Goal: Task Accomplishment & Management: Use online tool/utility

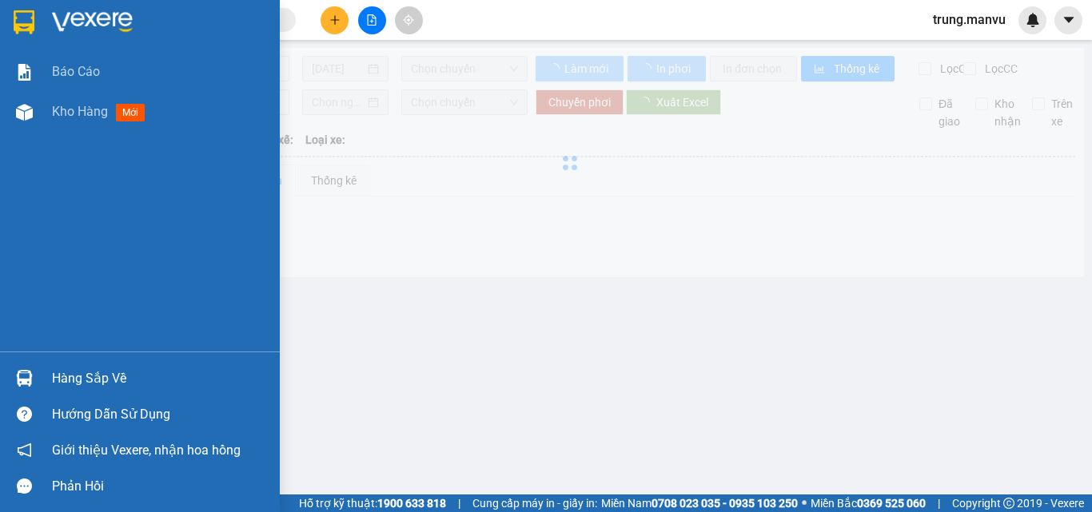
click at [26, 6] on div at bounding box center [140, 26] width 280 height 52
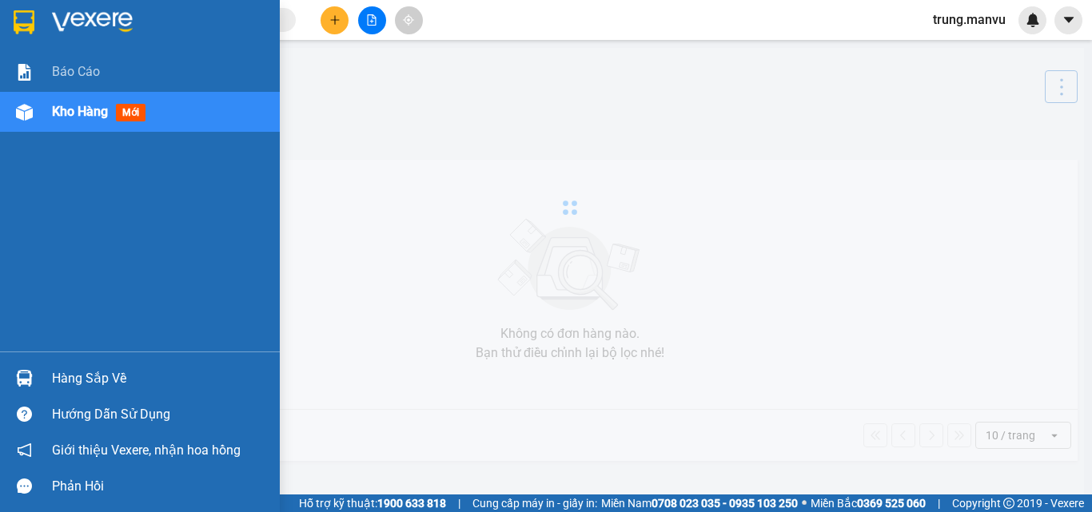
click at [33, 27] on img at bounding box center [24, 22] width 21 height 24
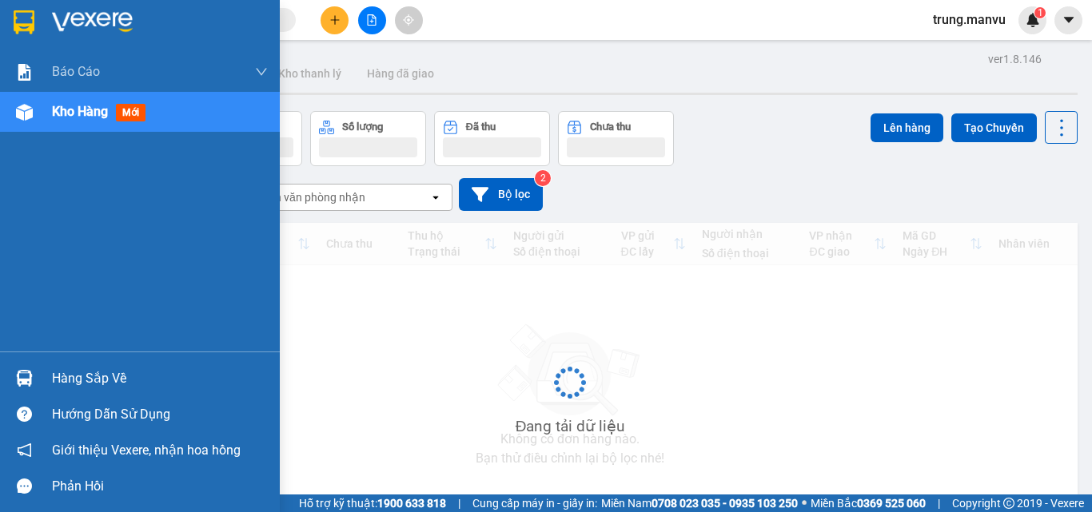
click at [35, 25] on div at bounding box center [24, 22] width 28 height 28
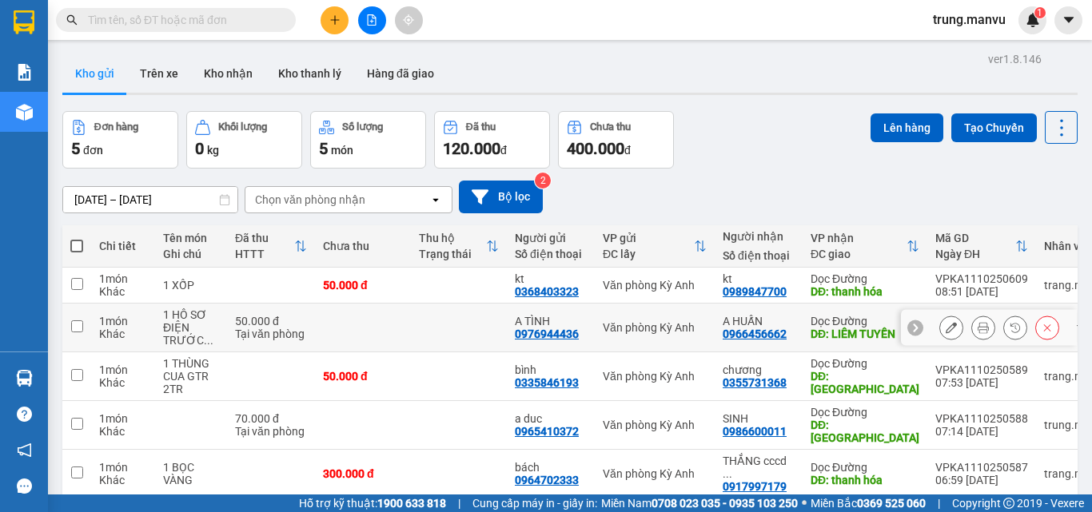
scroll to position [74, 0]
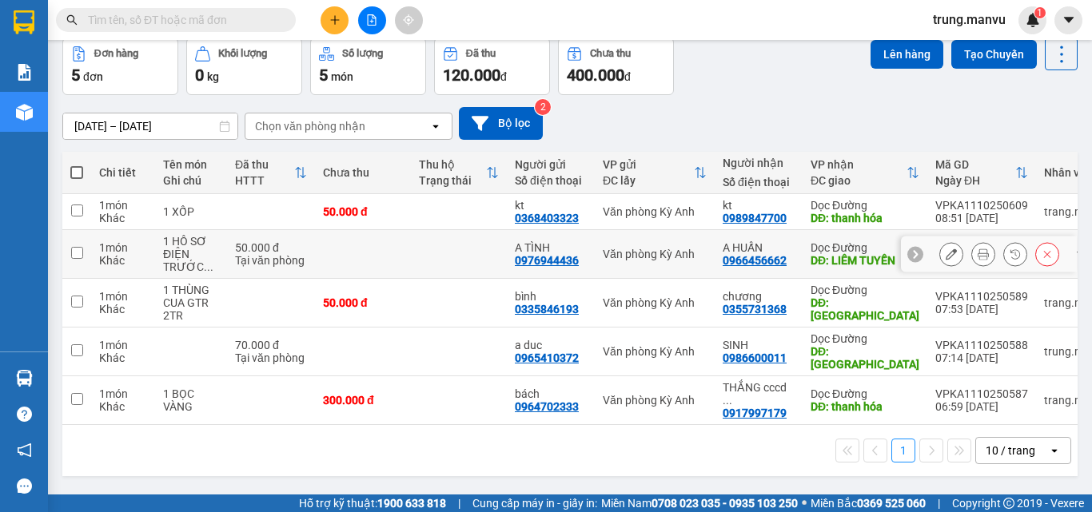
click at [76, 256] on input "checkbox" at bounding box center [77, 253] width 12 height 12
checkbox input "true"
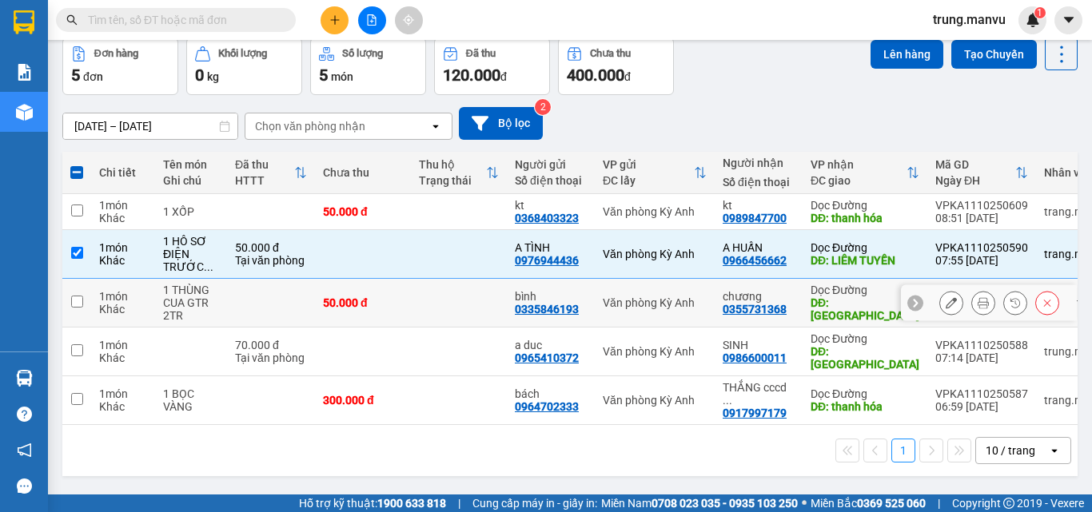
click at [80, 297] on input "checkbox" at bounding box center [77, 302] width 12 height 12
checkbox input "true"
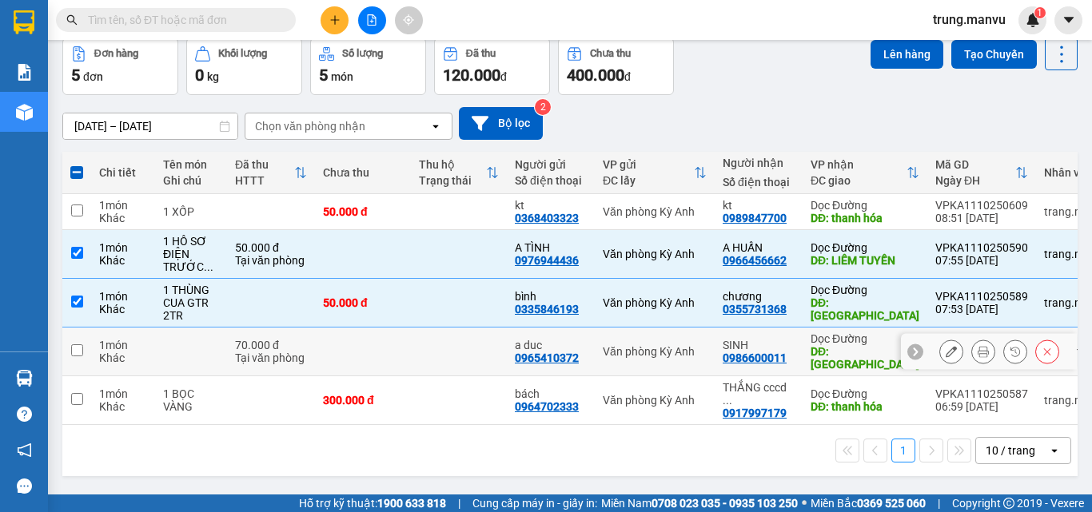
click at [78, 344] on input "checkbox" at bounding box center [77, 350] width 12 height 12
checkbox input "true"
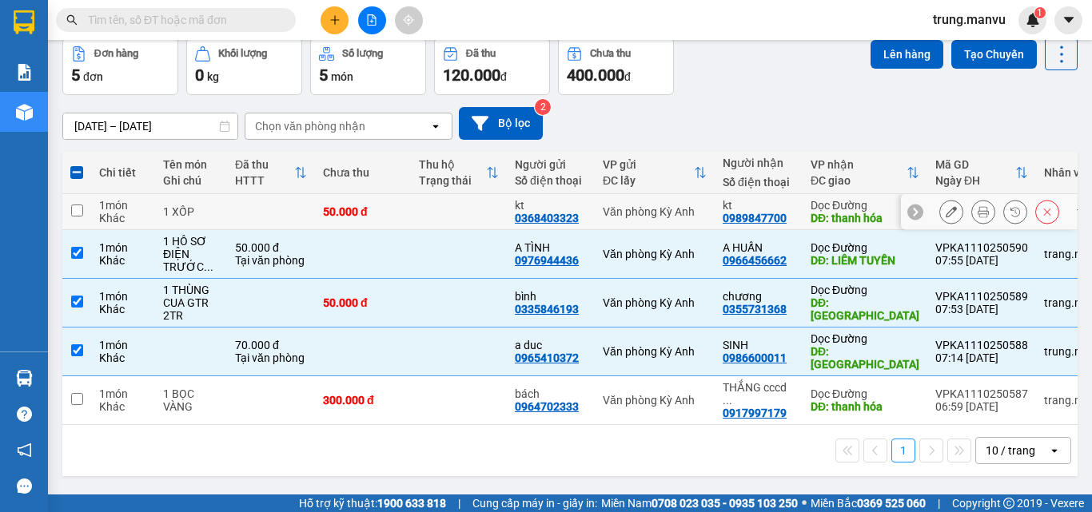
click at [74, 217] on td at bounding box center [76, 212] width 29 height 36
checkbox input "true"
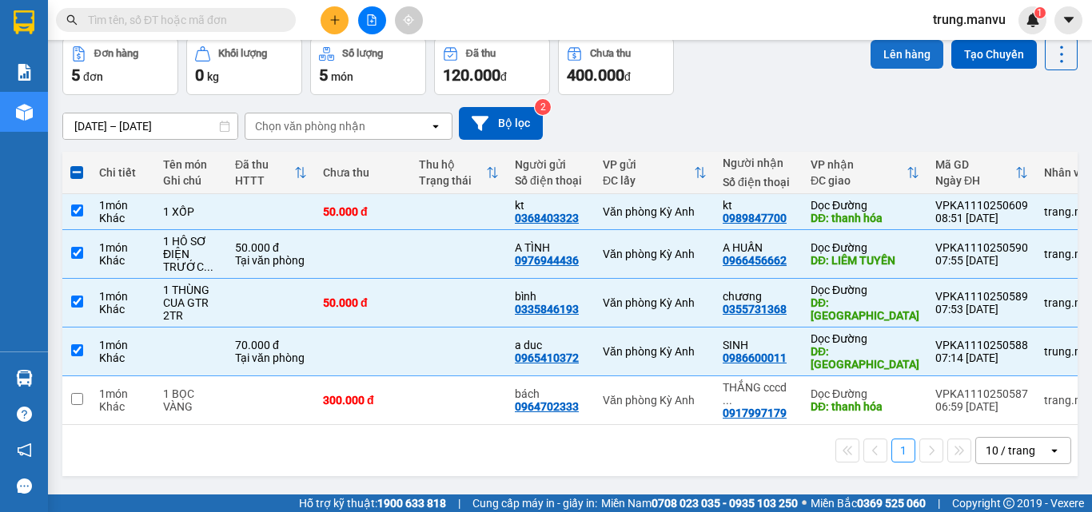
click at [889, 61] on button "Lên hàng" at bounding box center [906, 54] width 73 height 29
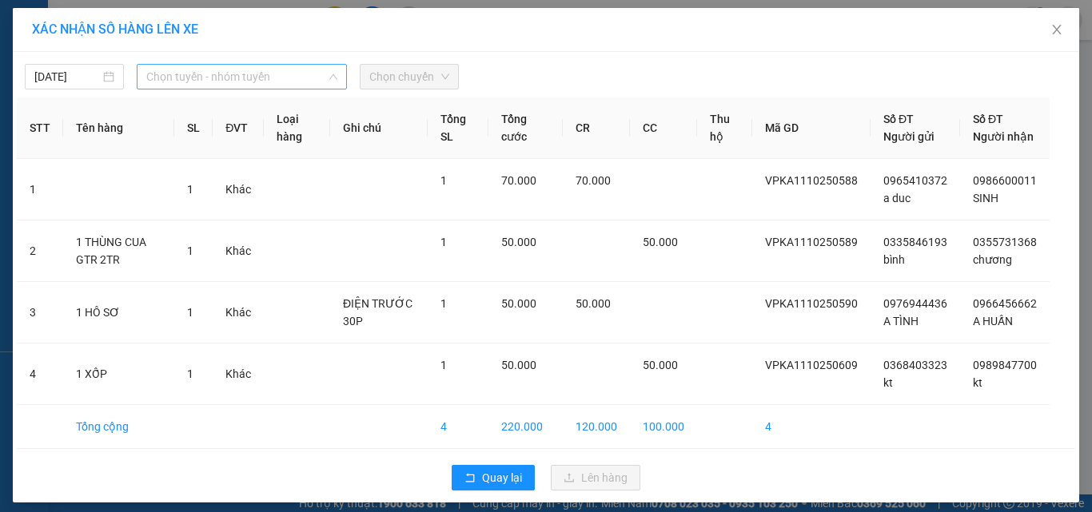
click at [281, 86] on span "Chọn tuyến - nhóm tuyến" at bounding box center [241, 77] width 191 height 24
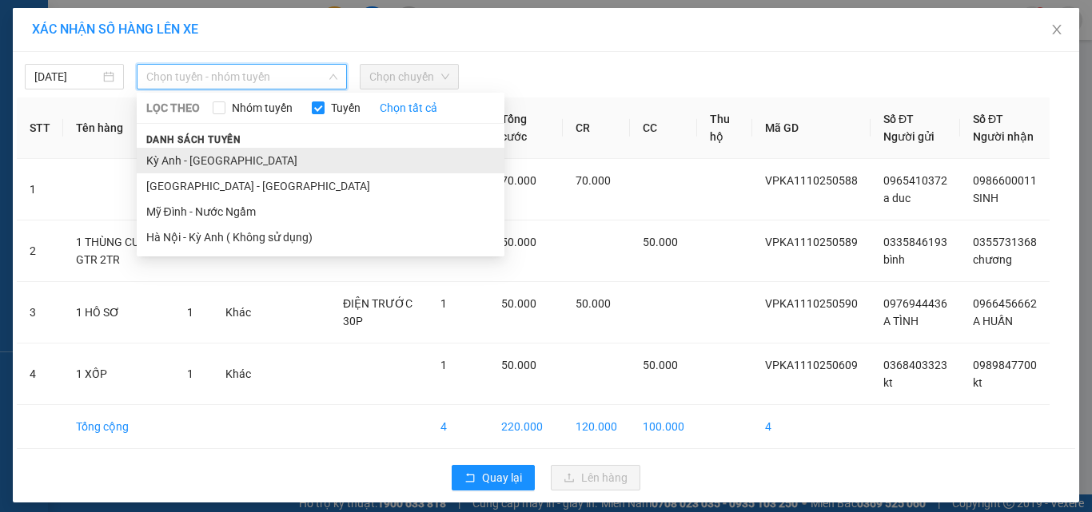
click at [248, 166] on li "Kỳ Anh - [GEOGRAPHIC_DATA]" at bounding box center [321, 161] width 368 height 26
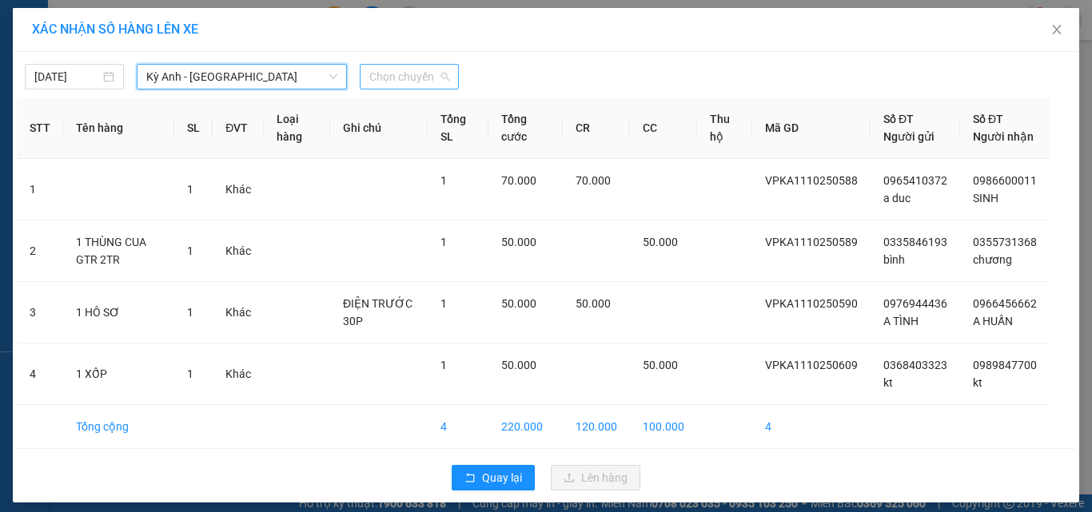
click at [392, 84] on span "Chọn chuyến" at bounding box center [409, 77] width 80 height 24
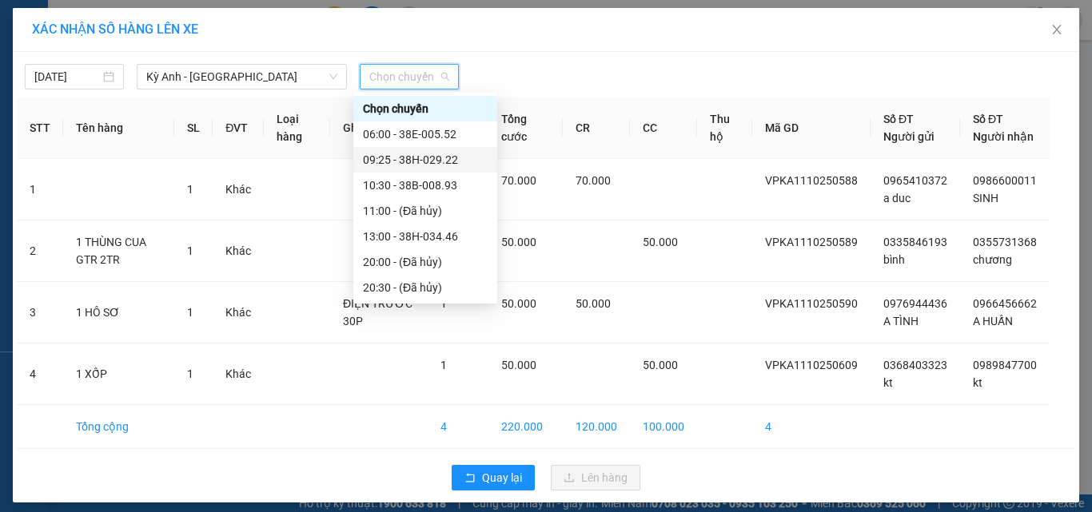
click at [442, 153] on div "09:25 - 38H-029.22" at bounding box center [425, 160] width 125 height 18
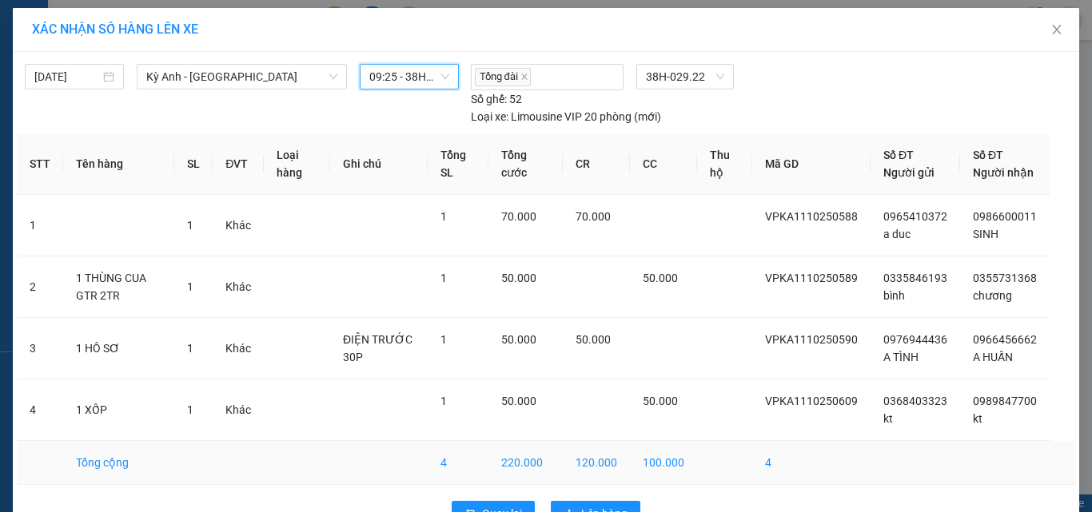
scroll to position [63, 0]
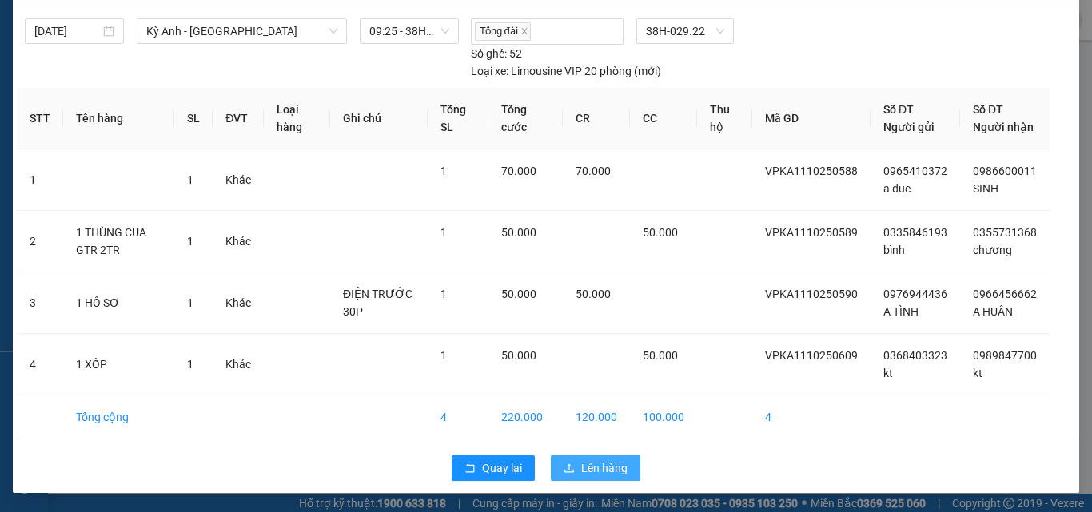
drag, startPoint x: 603, startPoint y: 470, endPoint x: 581, endPoint y: 453, distance: 27.3
click at [602, 469] on span "Lên hàng" at bounding box center [604, 468] width 46 height 18
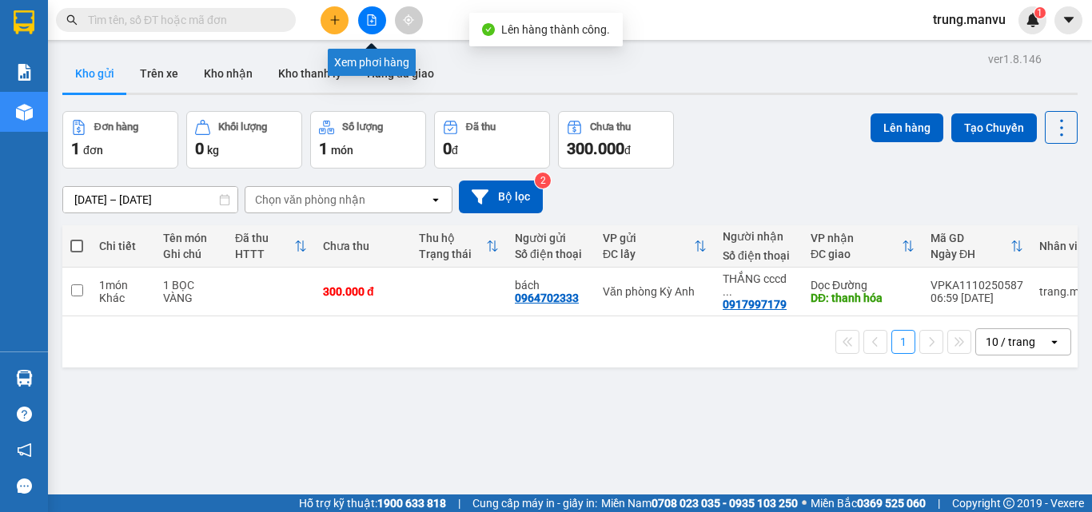
click at [368, 18] on icon "file-add" at bounding box center [372, 19] width 9 height 11
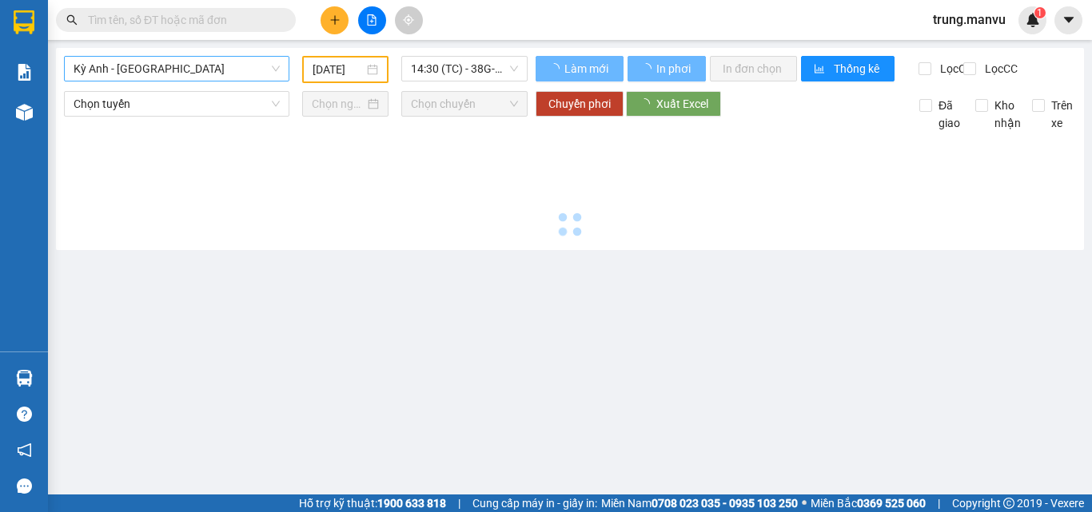
type input "[DATE]"
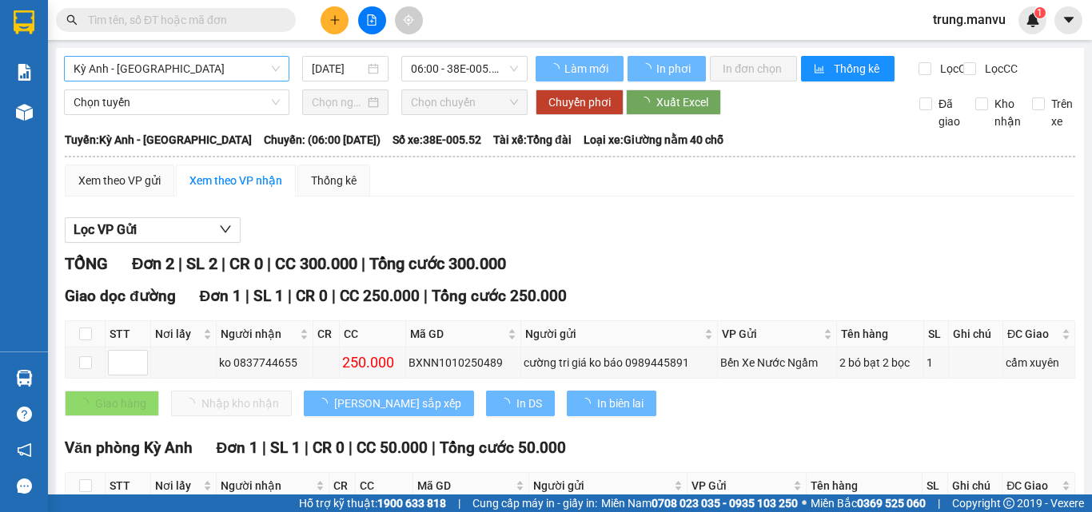
click at [197, 57] on span "Kỳ Anh - [GEOGRAPHIC_DATA]" at bounding box center [177, 69] width 206 height 24
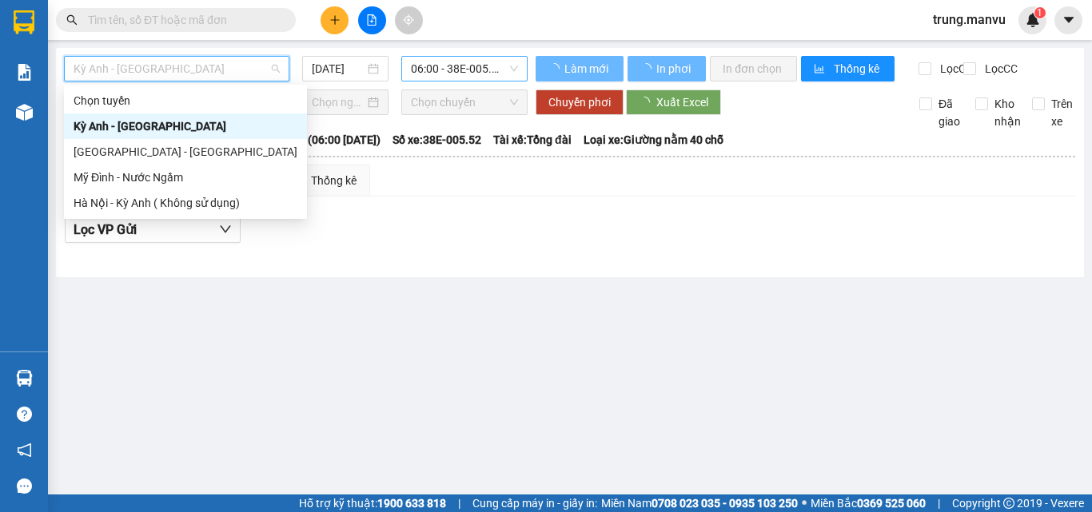
click at [447, 75] on span "06:00 - 38E-005.52" at bounding box center [464, 69] width 107 height 24
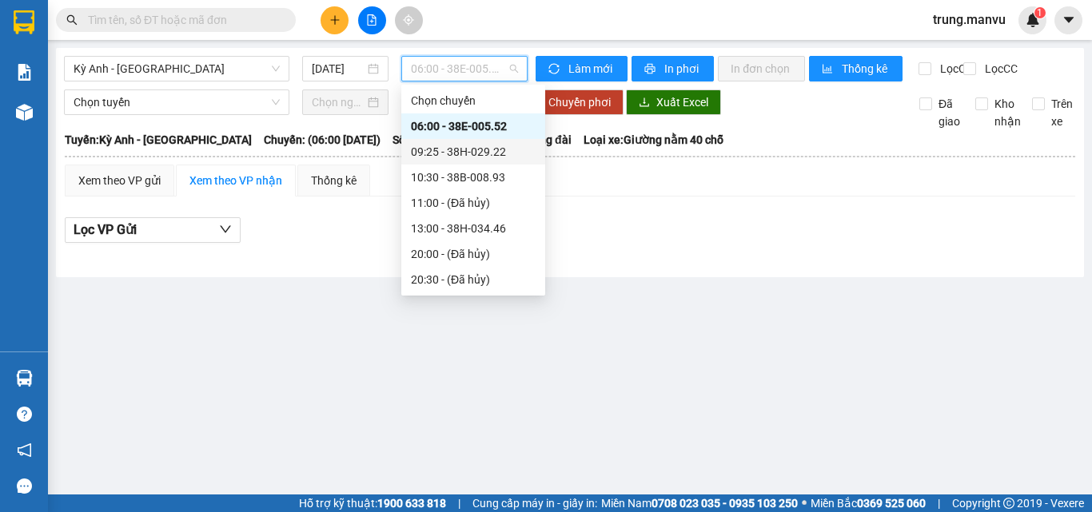
click at [471, 157] on div "09:25 - 38H-029.22" at bounding box center [473, 152] width 125 height 18
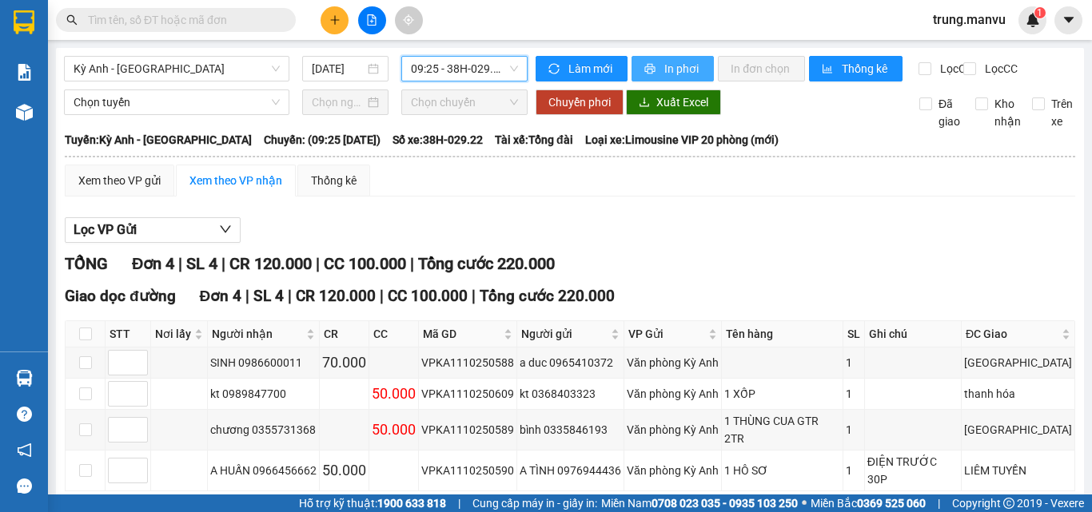
click at [658, 78] on button "In phơi" at bounding box center [672, 69] width 82 height 26
